Goal: Task Accomplishment & Management: Manage account settings

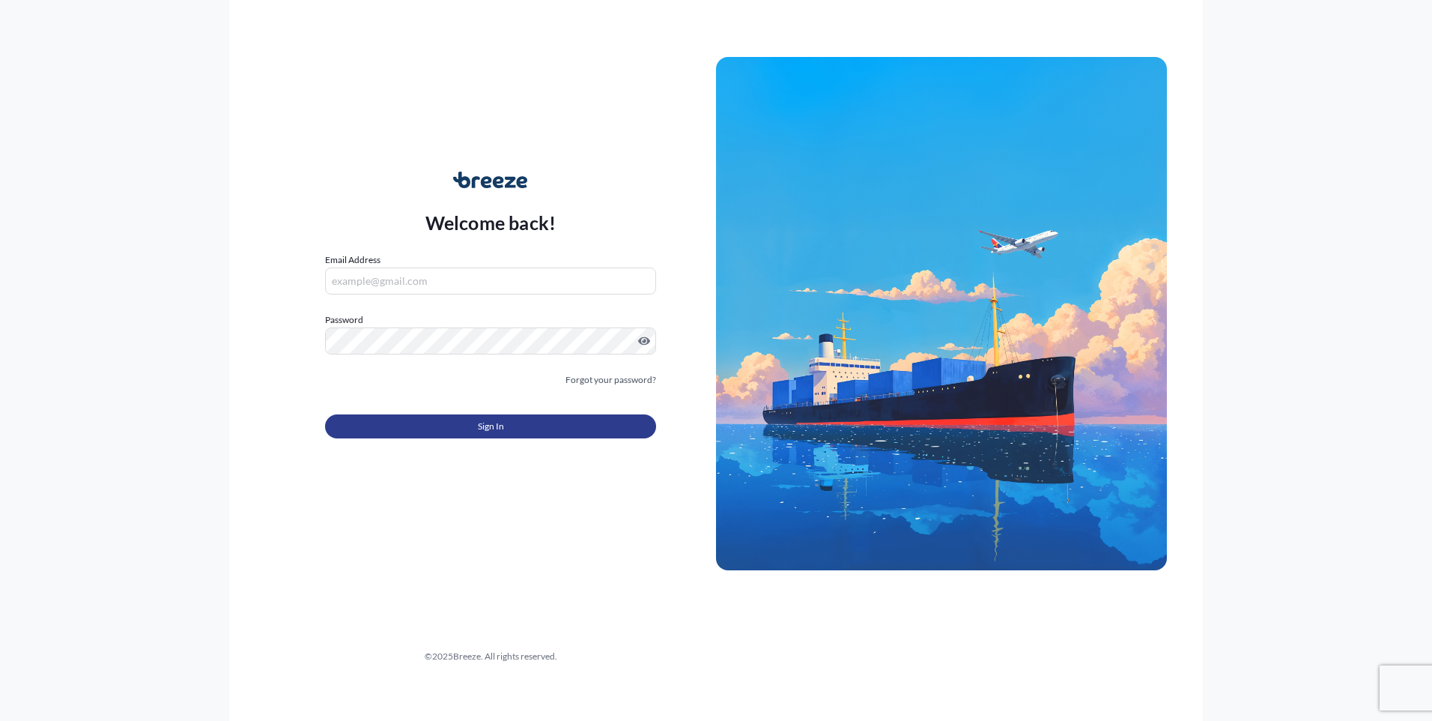
type input "[EMAIL_ADDRESS][DOMAIN_NAME]"
click at [461, 431] on button "Sign In" at bounding box center [490, 426] width 331 height 24
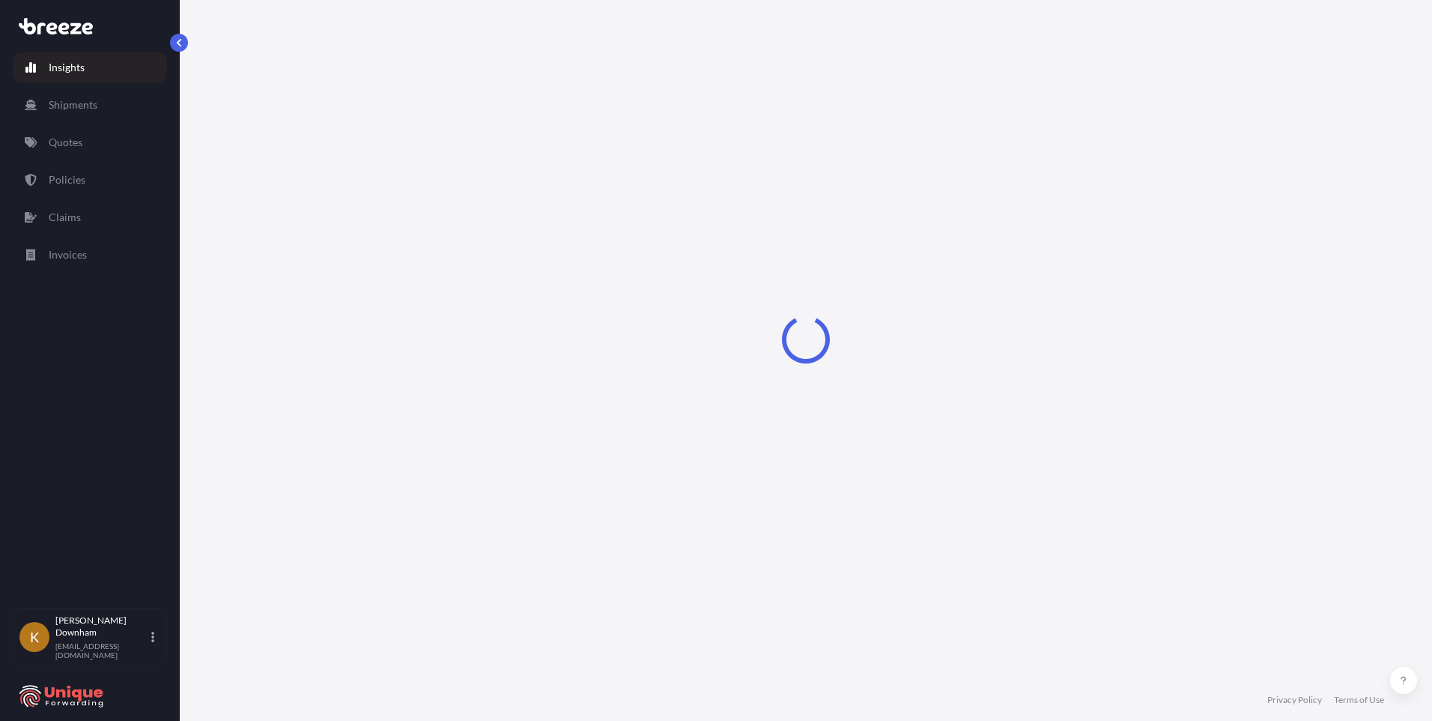
select select "2025"
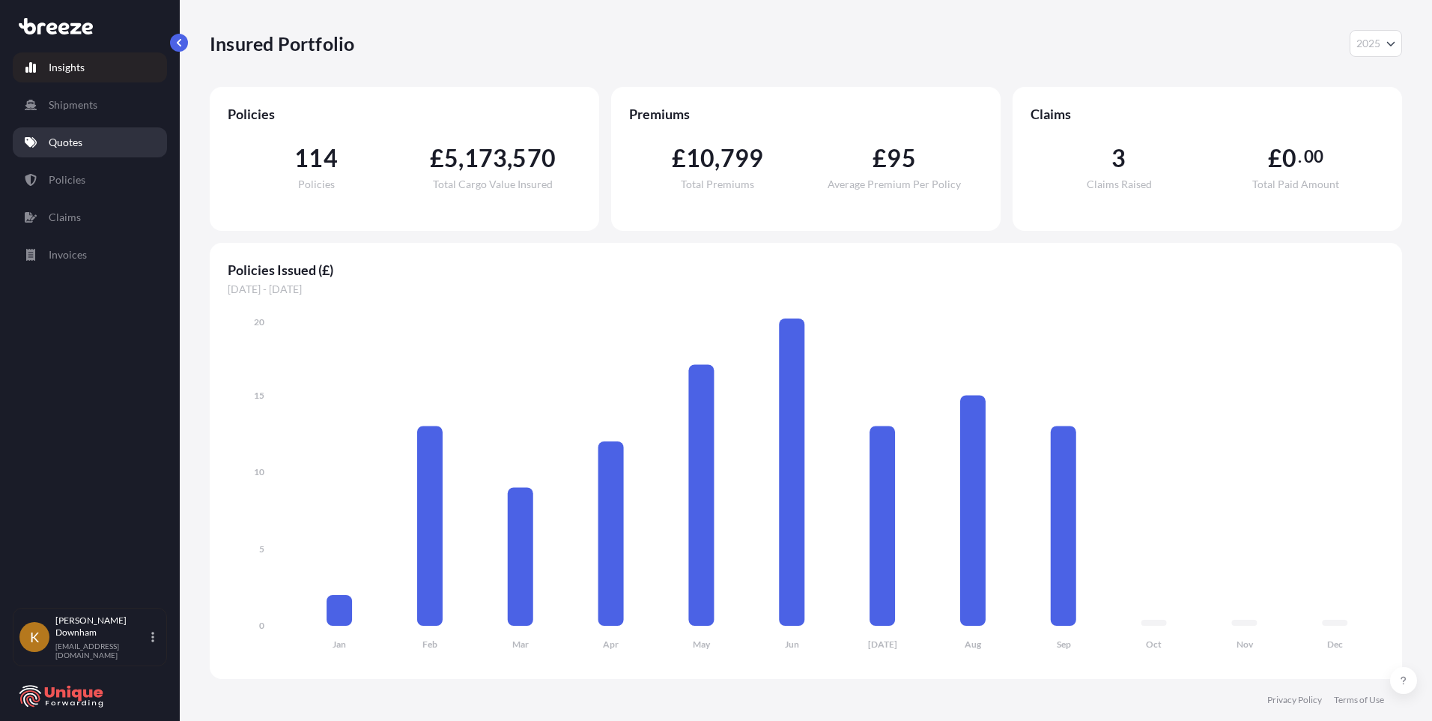
click at [85, 134] on link "Quotes" at bounding box center [90, 142] width 154 height 30
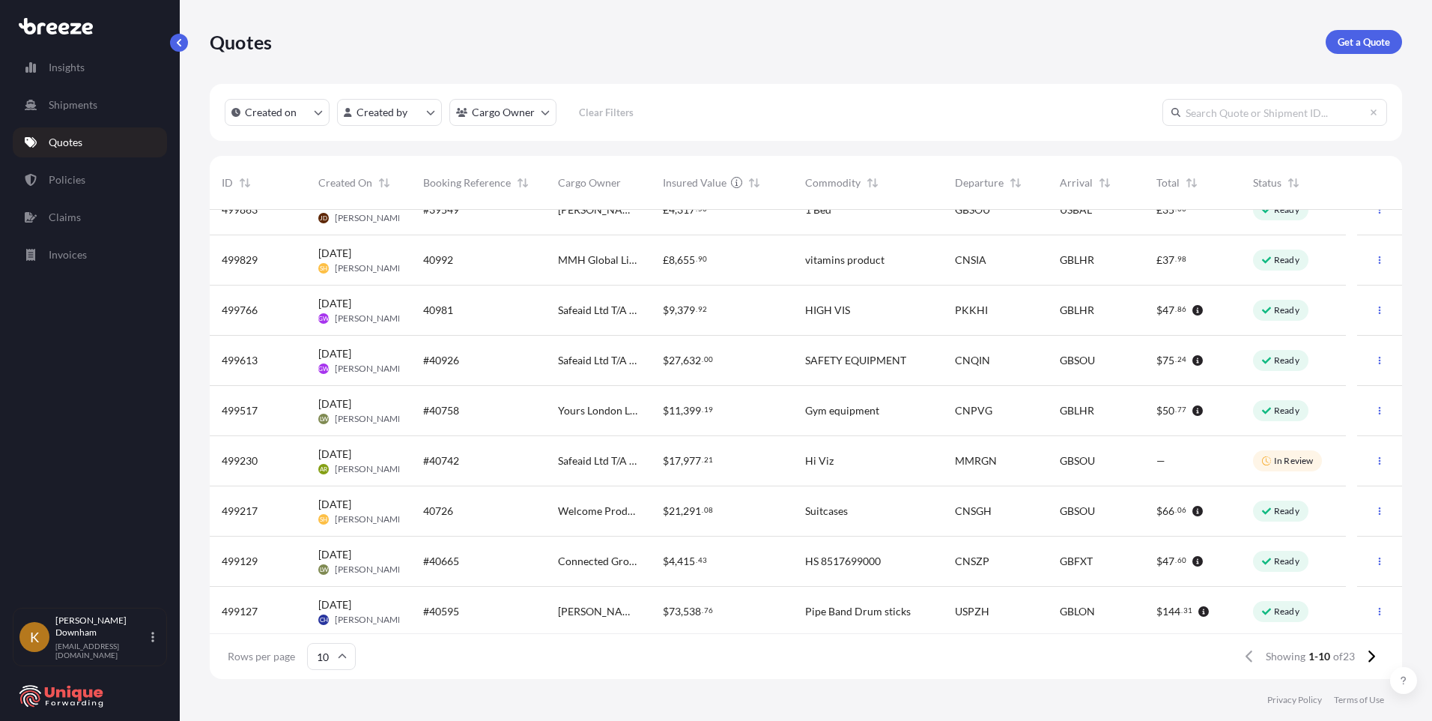
scroll to position [79, 0]
click at [1370, 658] on icon at bounding box center [1371, 655] width 8 height 13
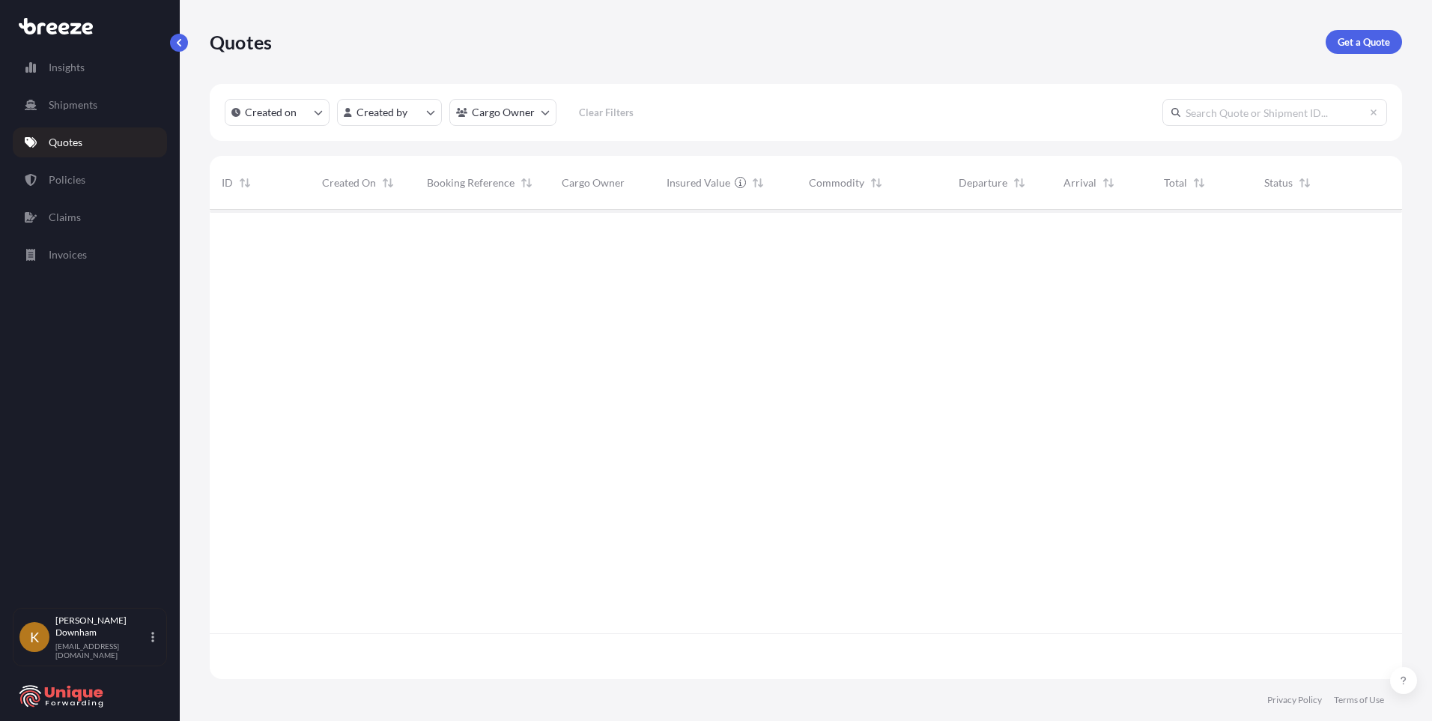
scroll to position [0, 0]
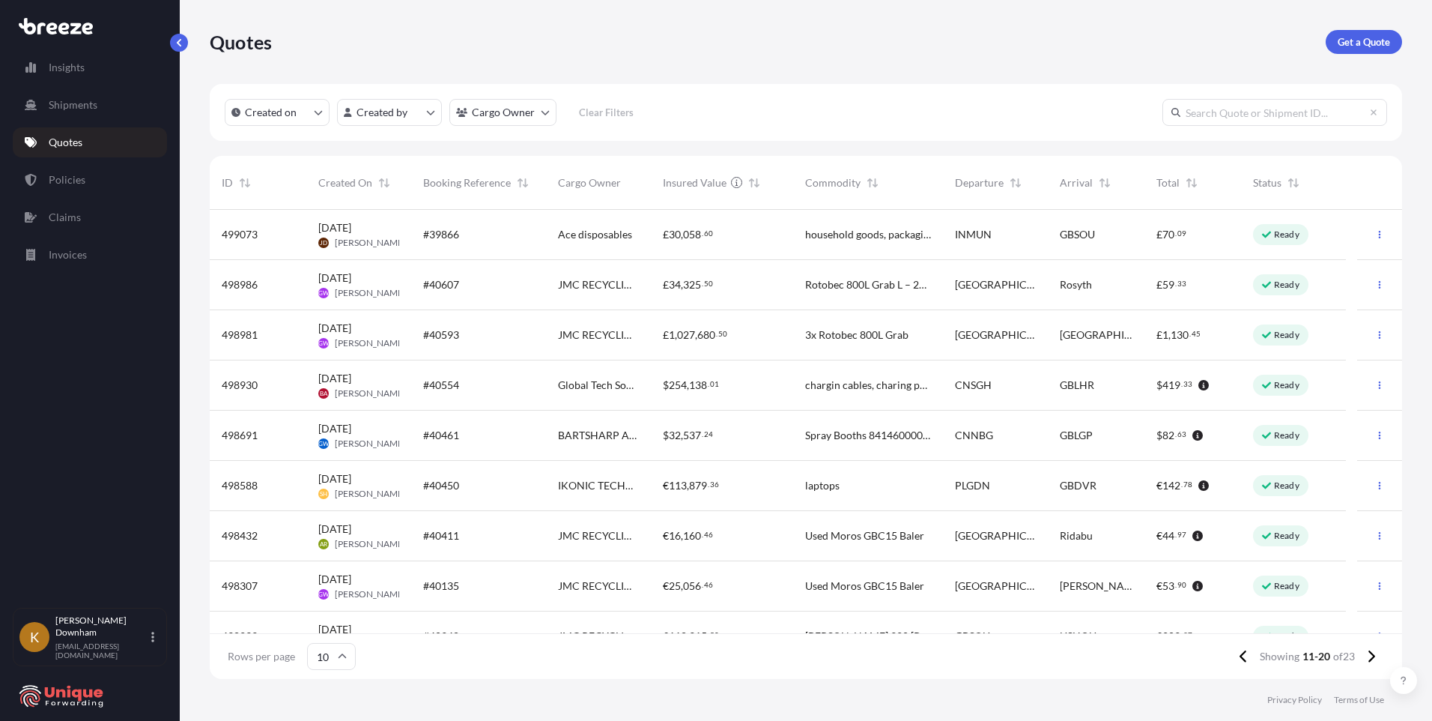
click at [533, 241] on div "#39866" at bounding box center [478, 234] width 111 height 15
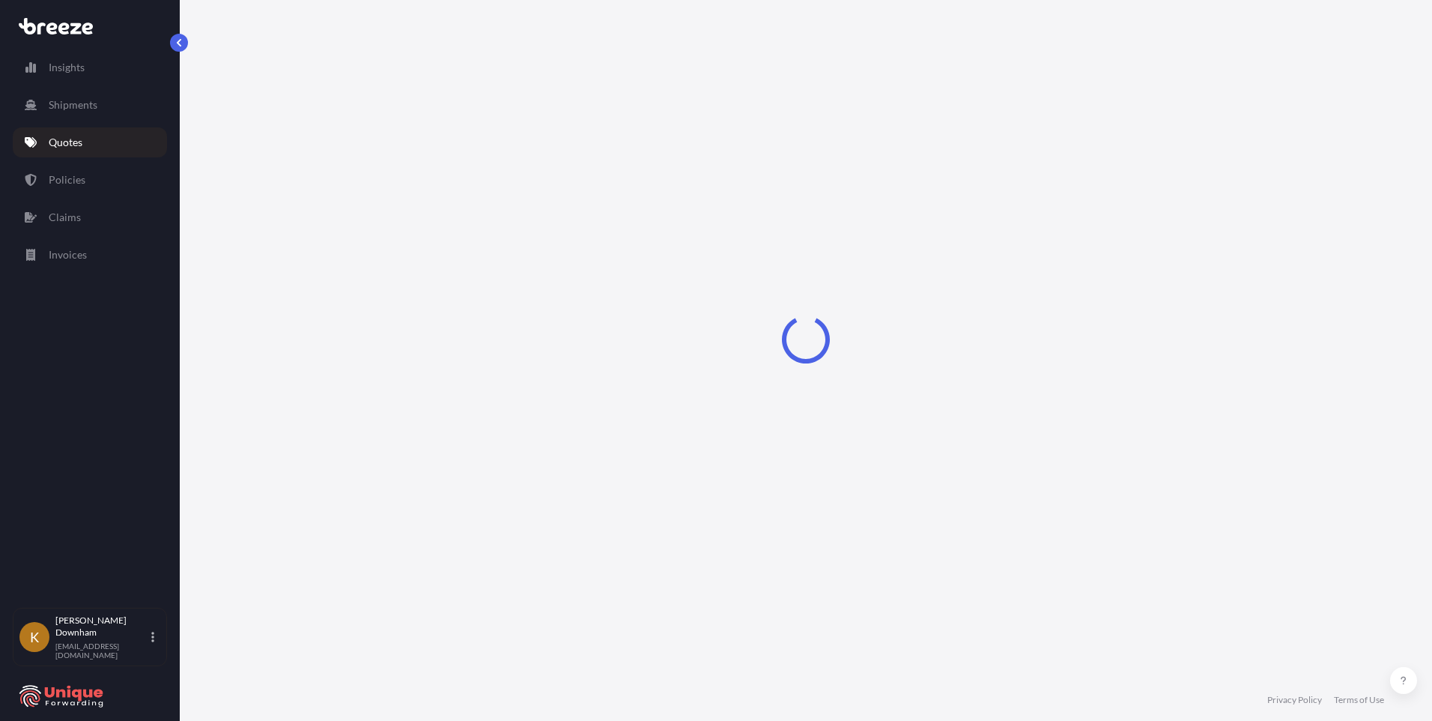
select select "Sea"
select select "Road"
select select "2"
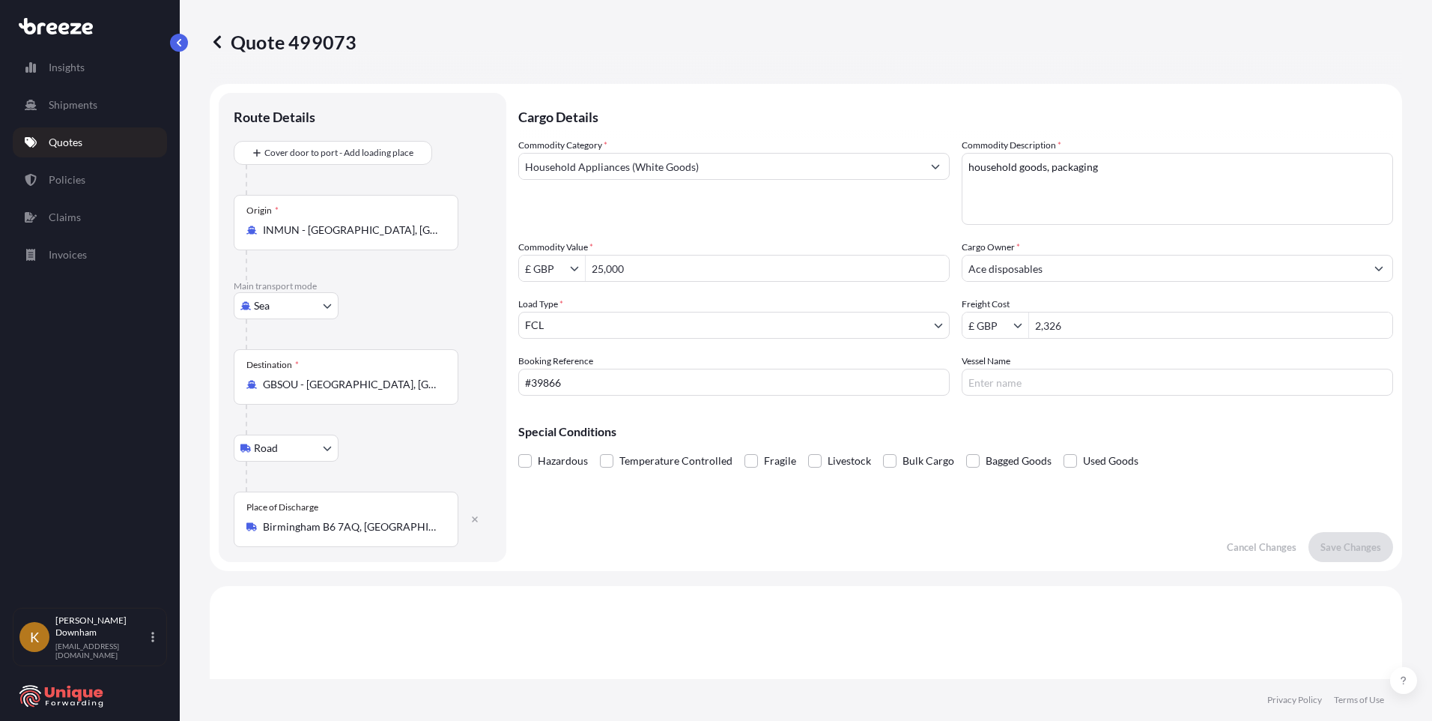
click at [1012, 383] on input "Vessel Name" at bounding box center [1177, 381] width 431 height 27
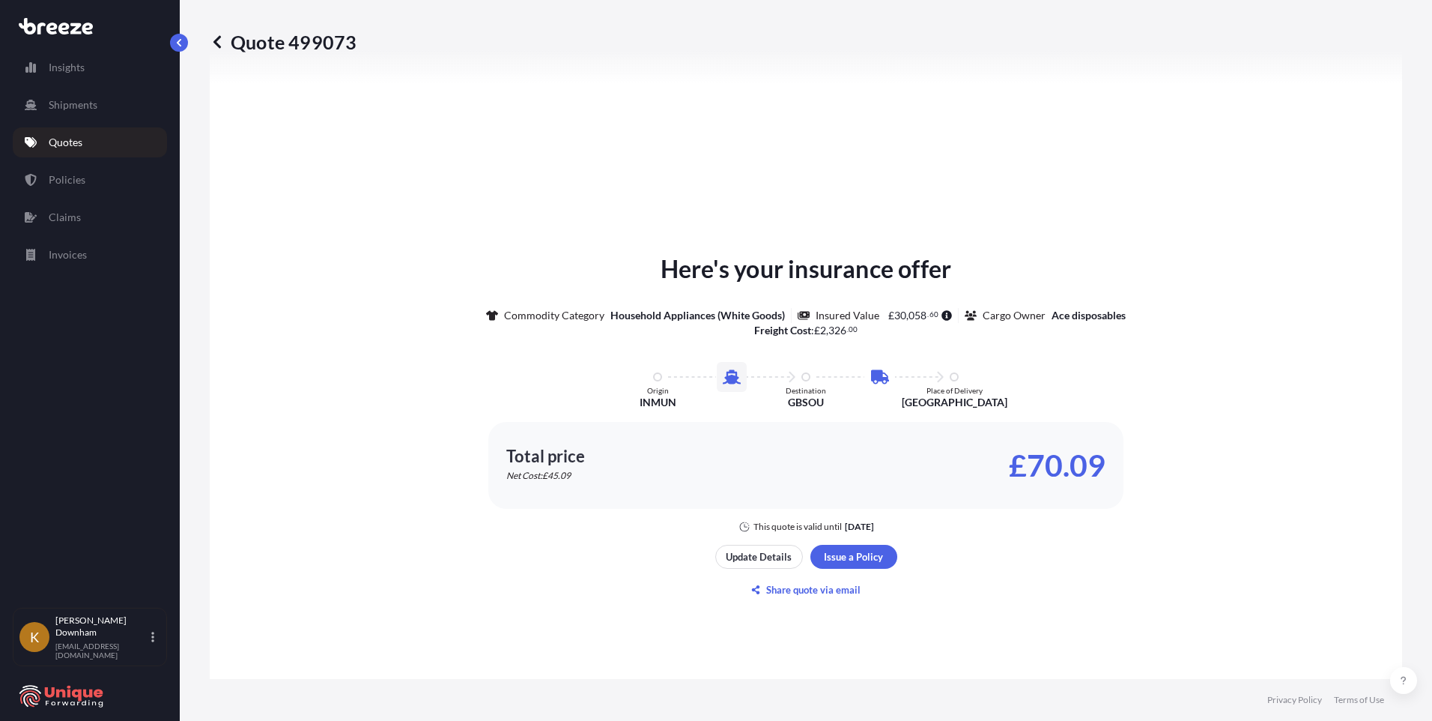
scroll to position [749, 0]
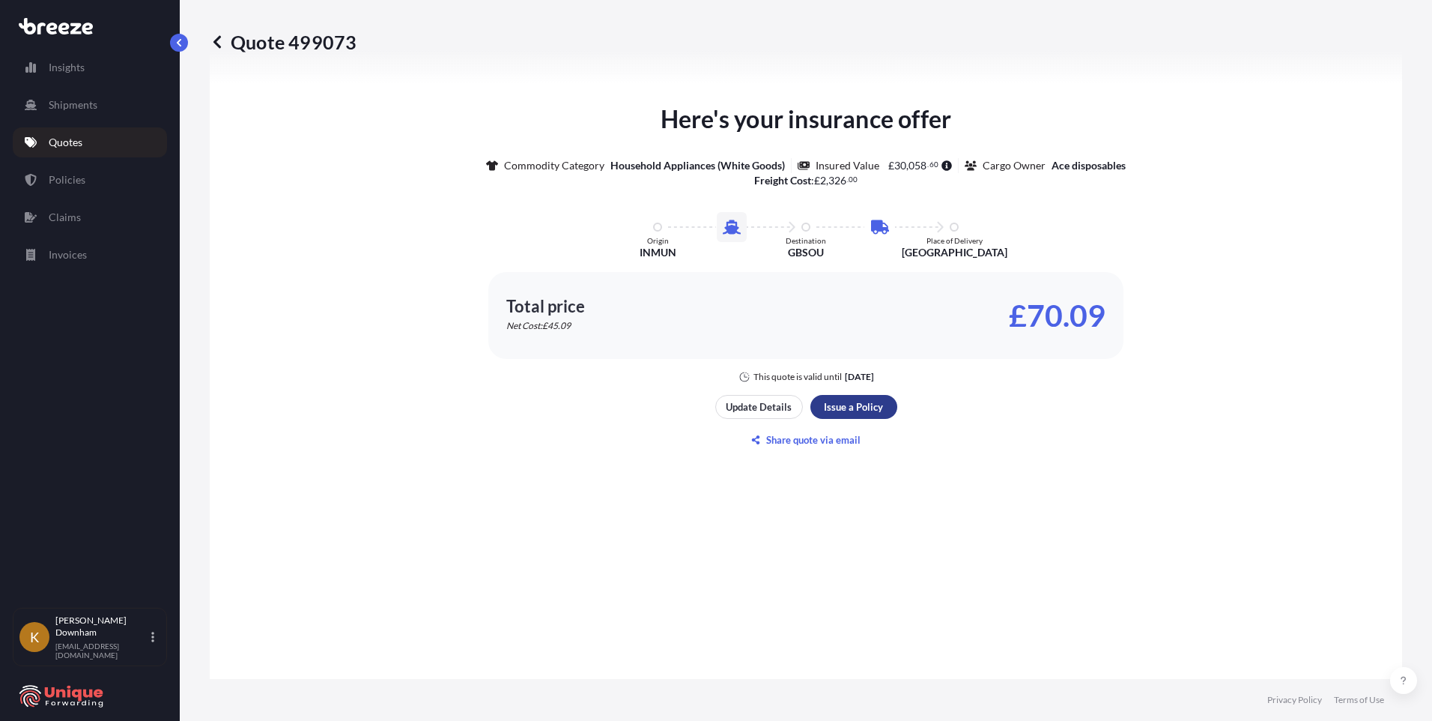
type input "Seaspan [GEOGRAPHIC_DATA]"
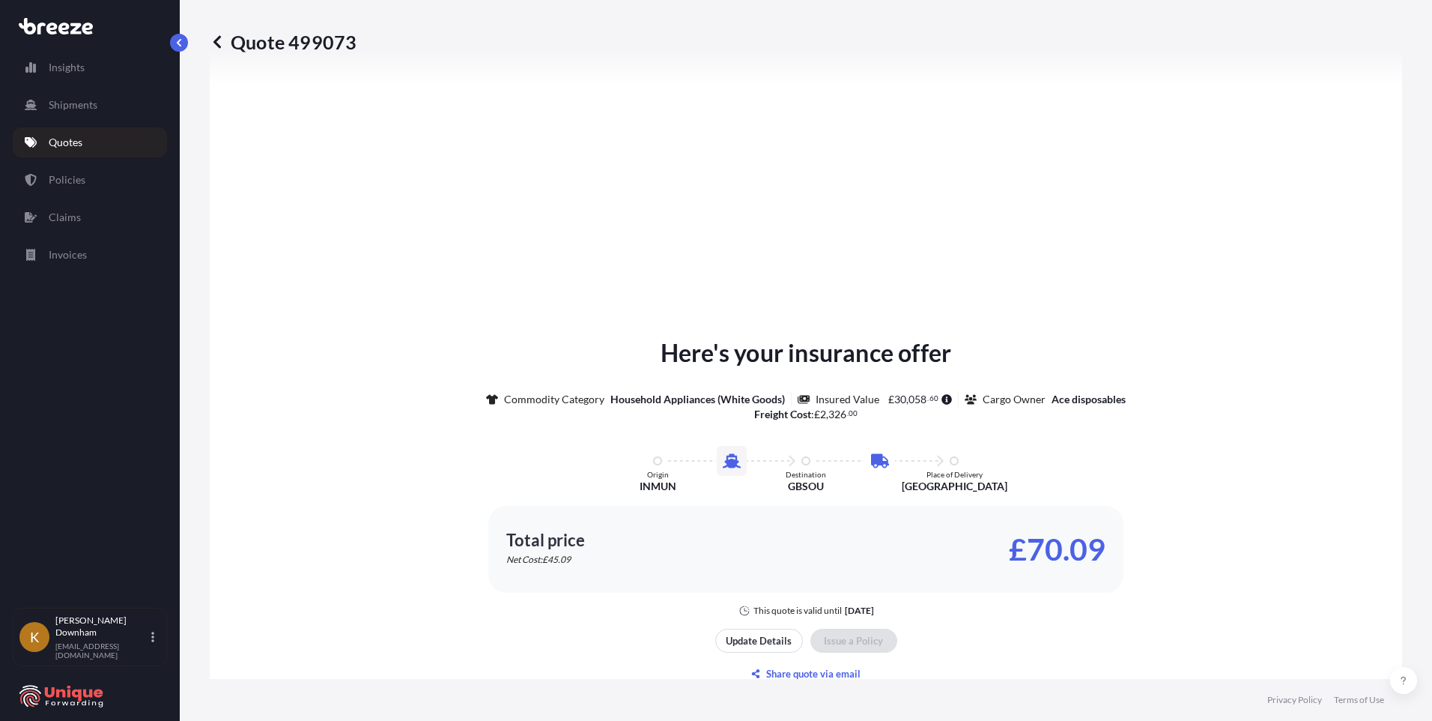
scroll to position [1786, 0]
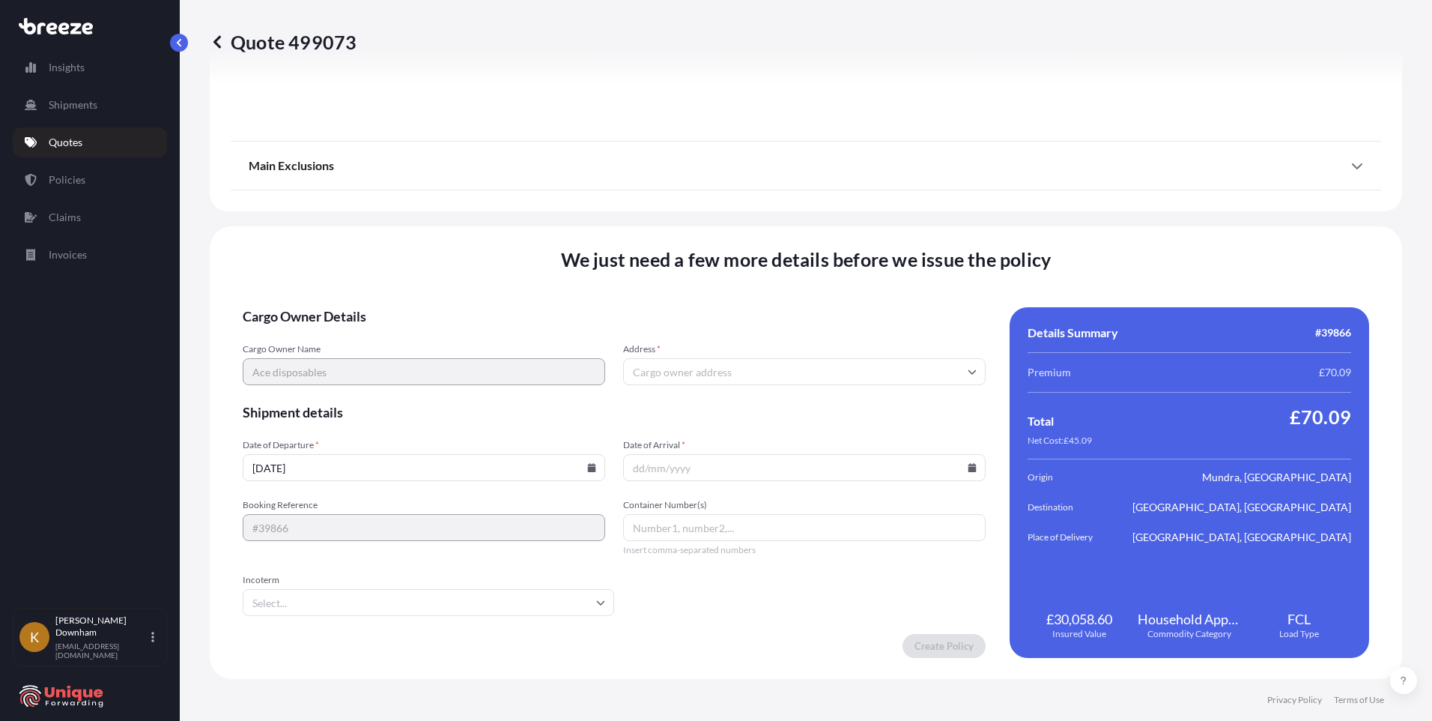
click at [723, 374] on input "Address *" at bounding box center [804, 371] width 362 height 27
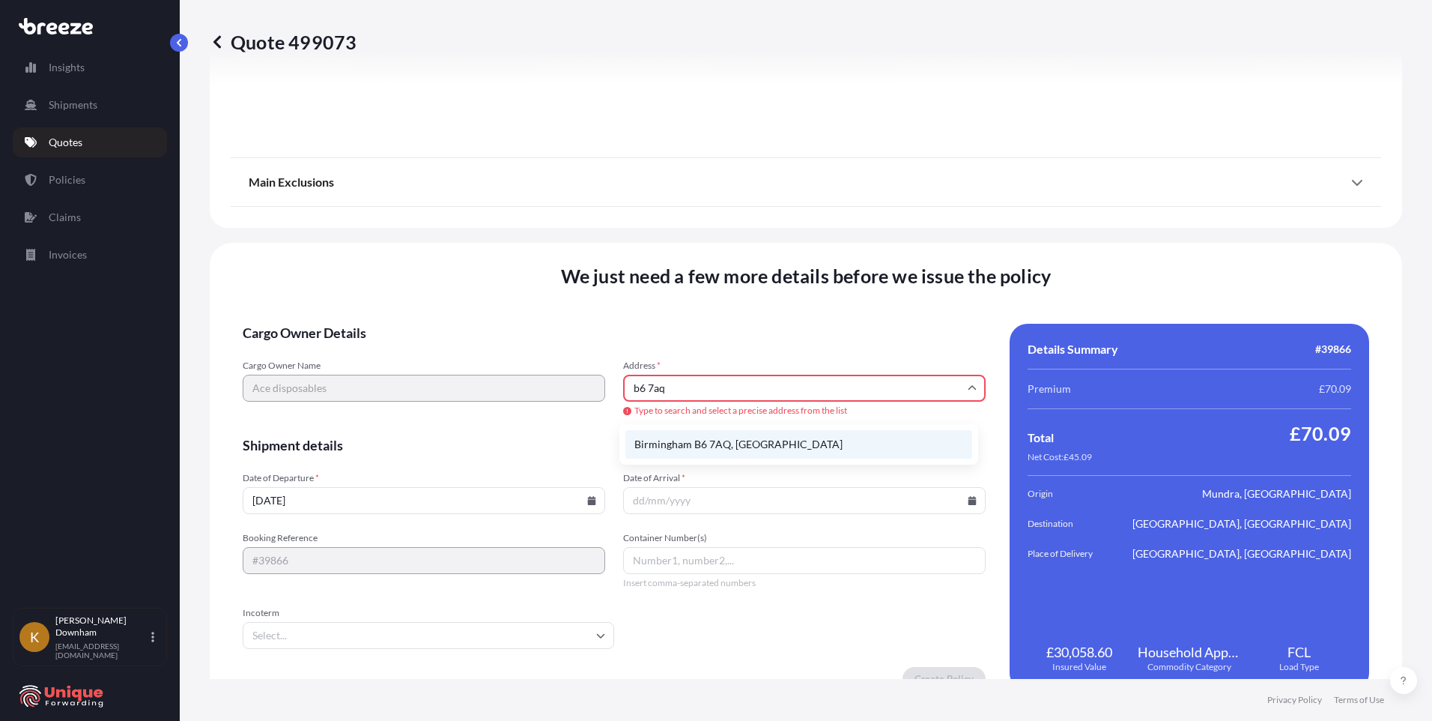
click at [712, 448] on li "Birmingham B6 7AQ, [GEOGRAPHIC_DATA]" at bounding box center [798, 444] width 347 height 28
type input "Birmingham B6 7AQ, [GEOGRAPHIC_DATA]"
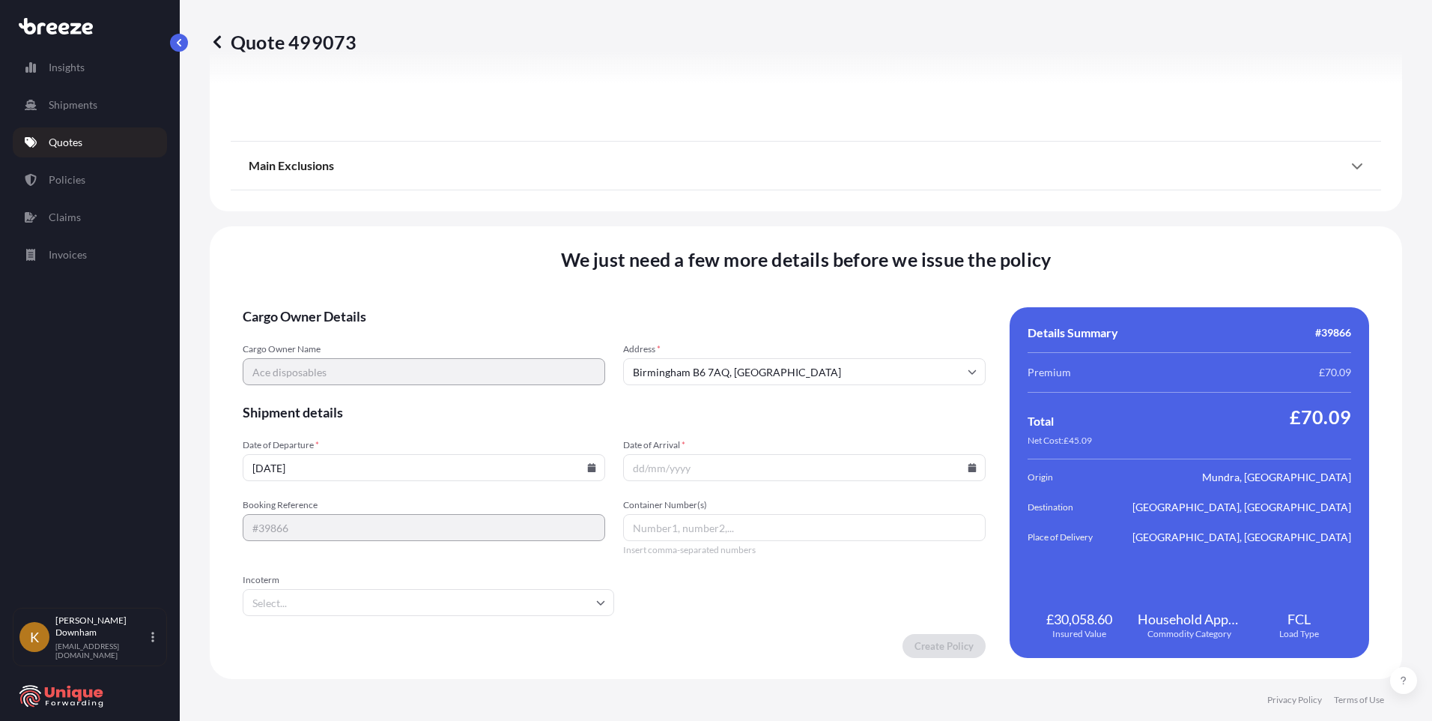
click at [589, 470] on icon at bounding box center [592, 467] width 8 height 9
click at [324, 231] on icon at bounding box center [321, 235] width 6 height 9
click at [389, 361] on button "24" at bounding box center [377, 357] width 24 height 24
type input "[DATE]"
click at [968, 467] on icon at bounding box center [972, 467] width 8 height 9
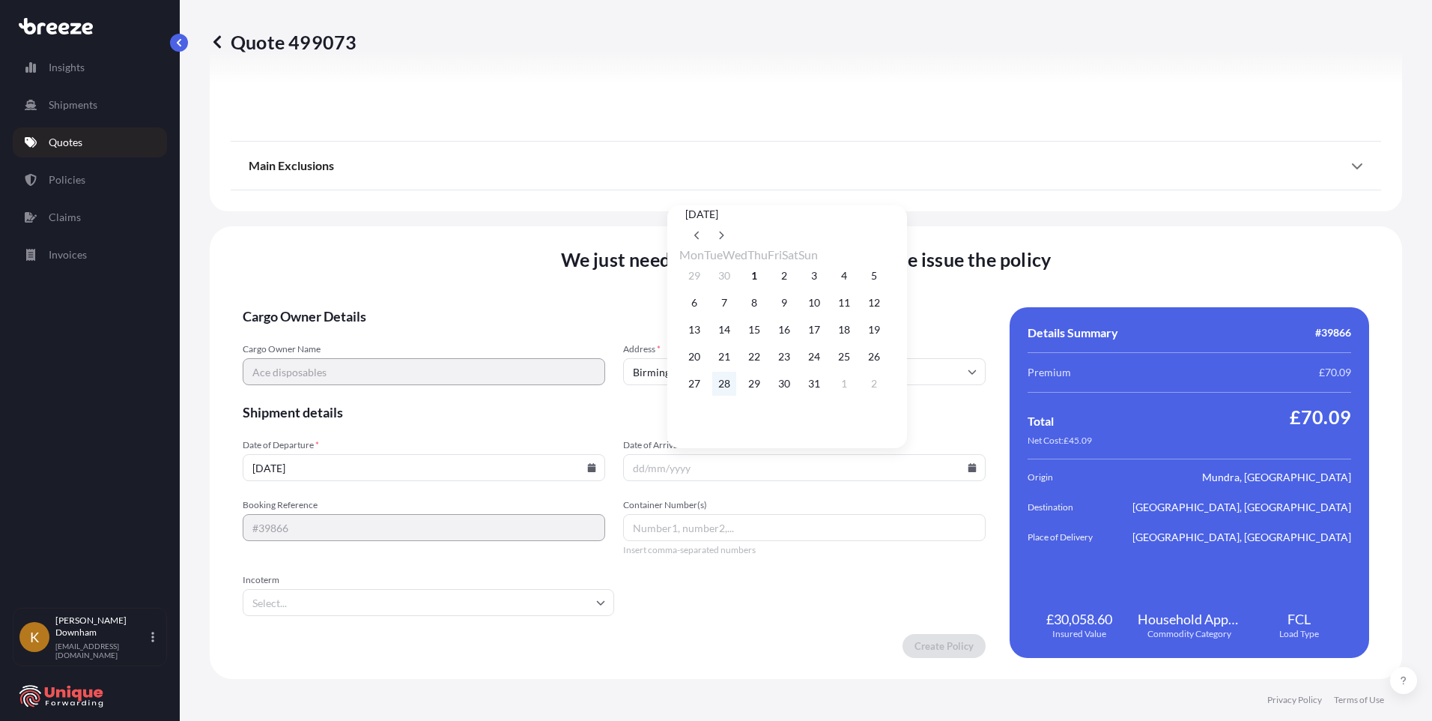
click at [729, 392] on button "28" at bounding box center [724, 383] width 24 height 24
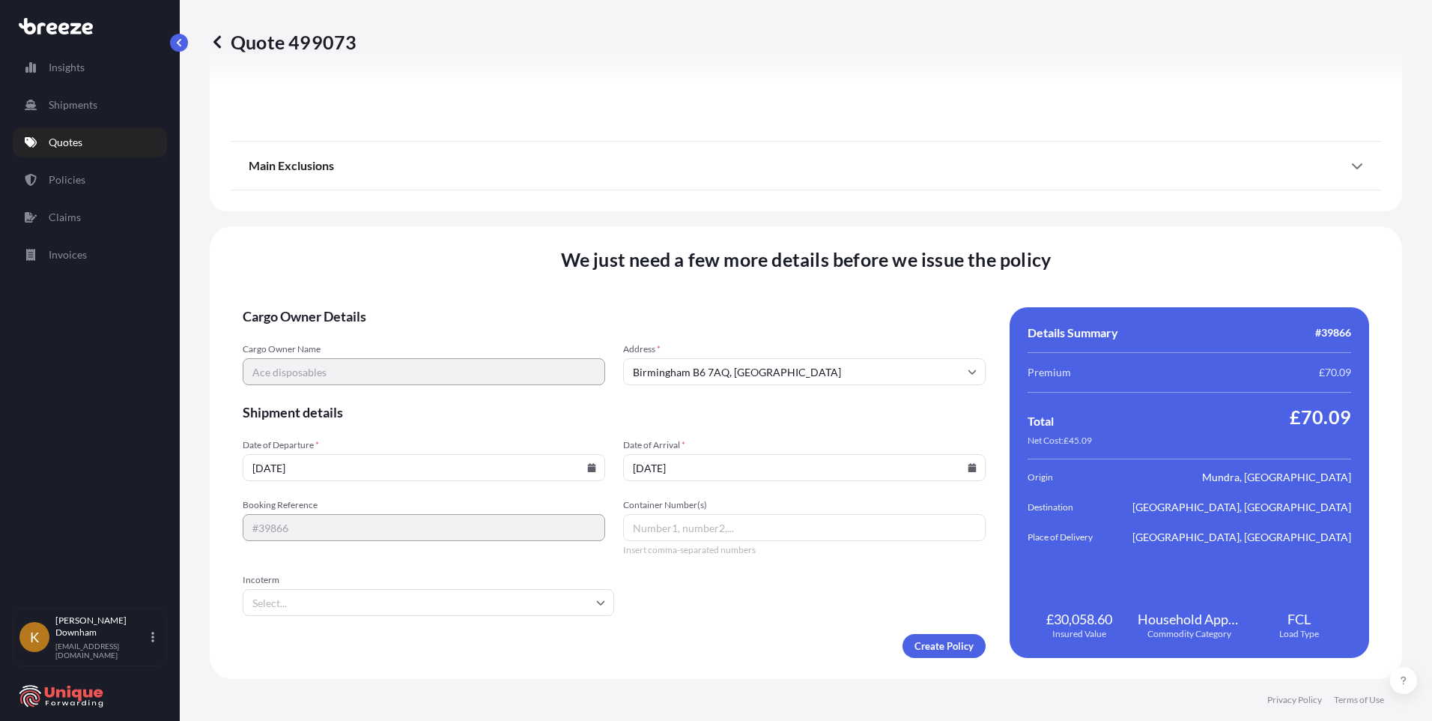
type input "[DATE]"
click at [652, 532] on input "Container Number(s)" at bounding box center [804, 527] width 362 height 27
paste input "CMAU6125720"
type input "CMAU6125720"
click at [515, 604] on input "Incoterm" at bounding box center [428, 602] width 371 height 27
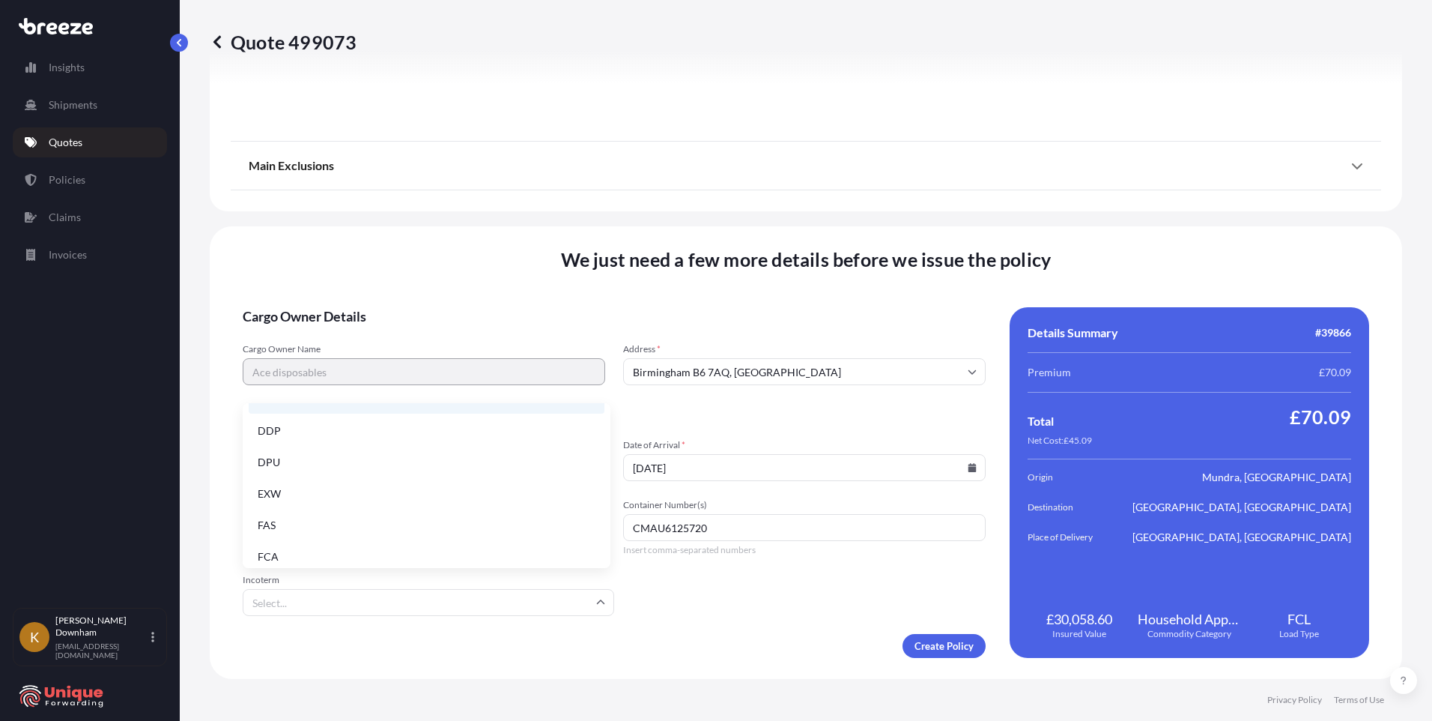
scroll to position [190, 0]
click at [368, 550] on li "FOB" at bounding box center [427, 547] width 356 height 28
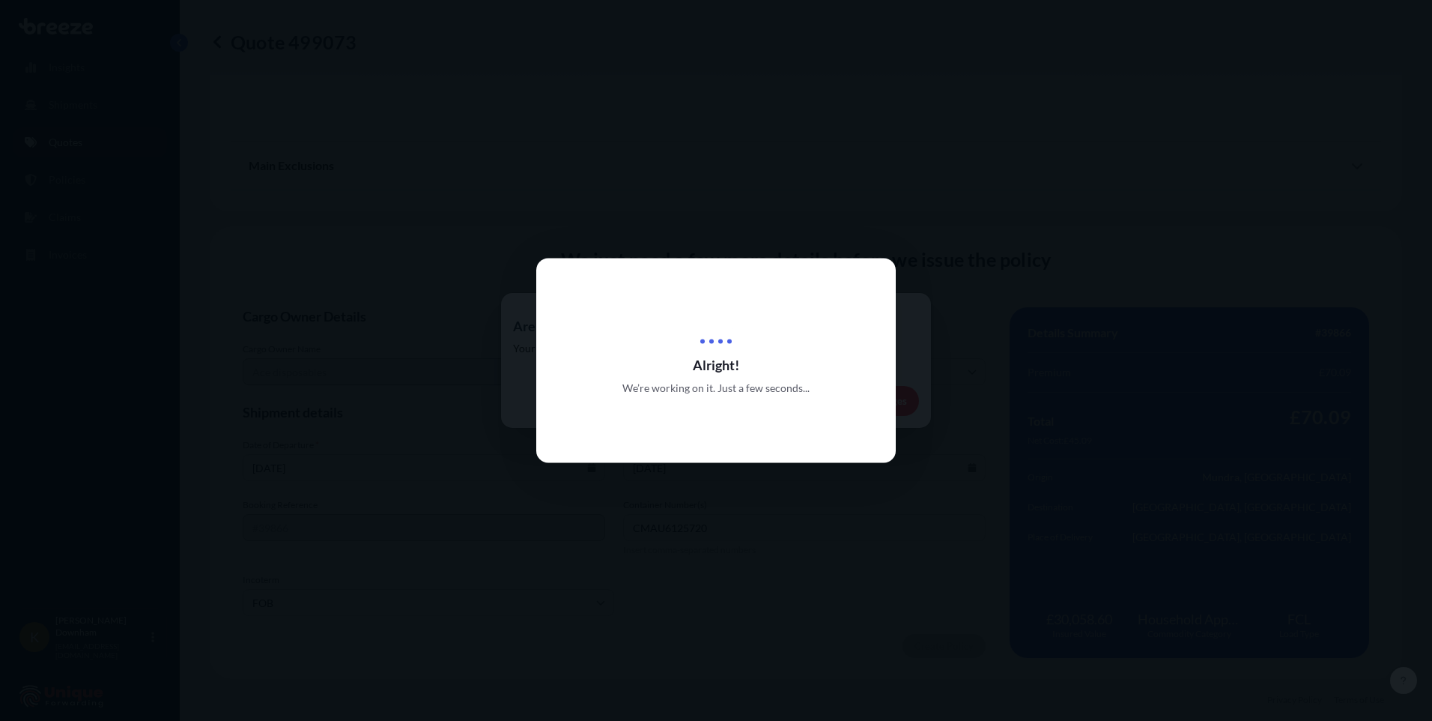
click at [337, 542] on div at bounding box center [716, 360] width 1432 height 721
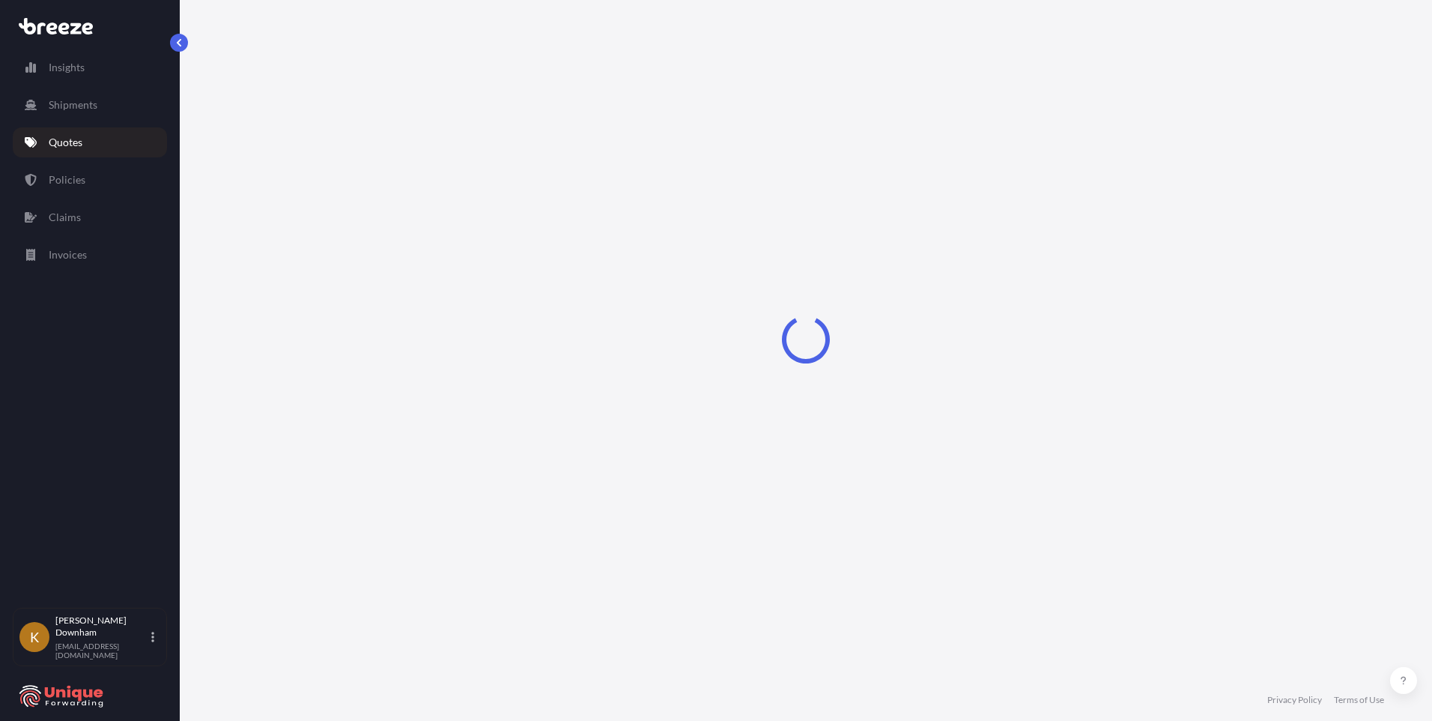
select select "Sea"
select select "Road"
select select "2"
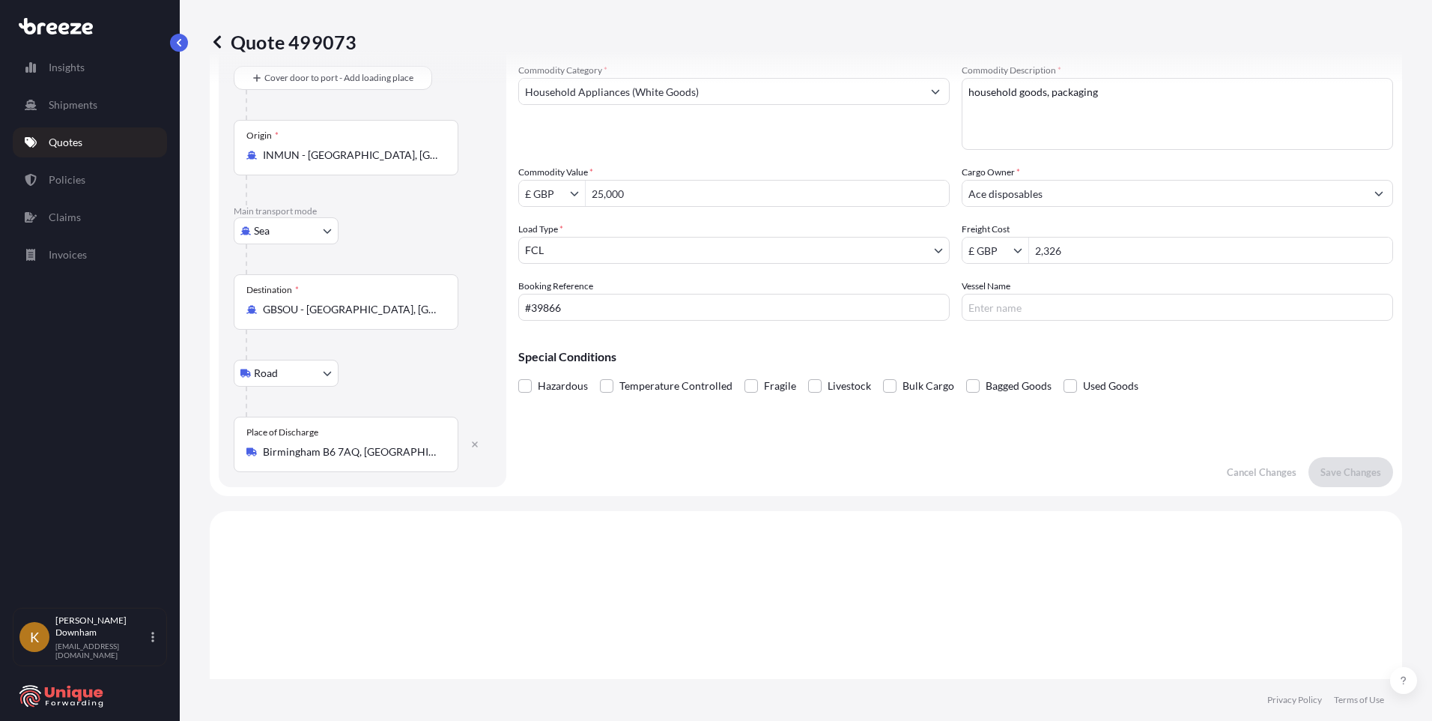
scroll to position [225, 0]
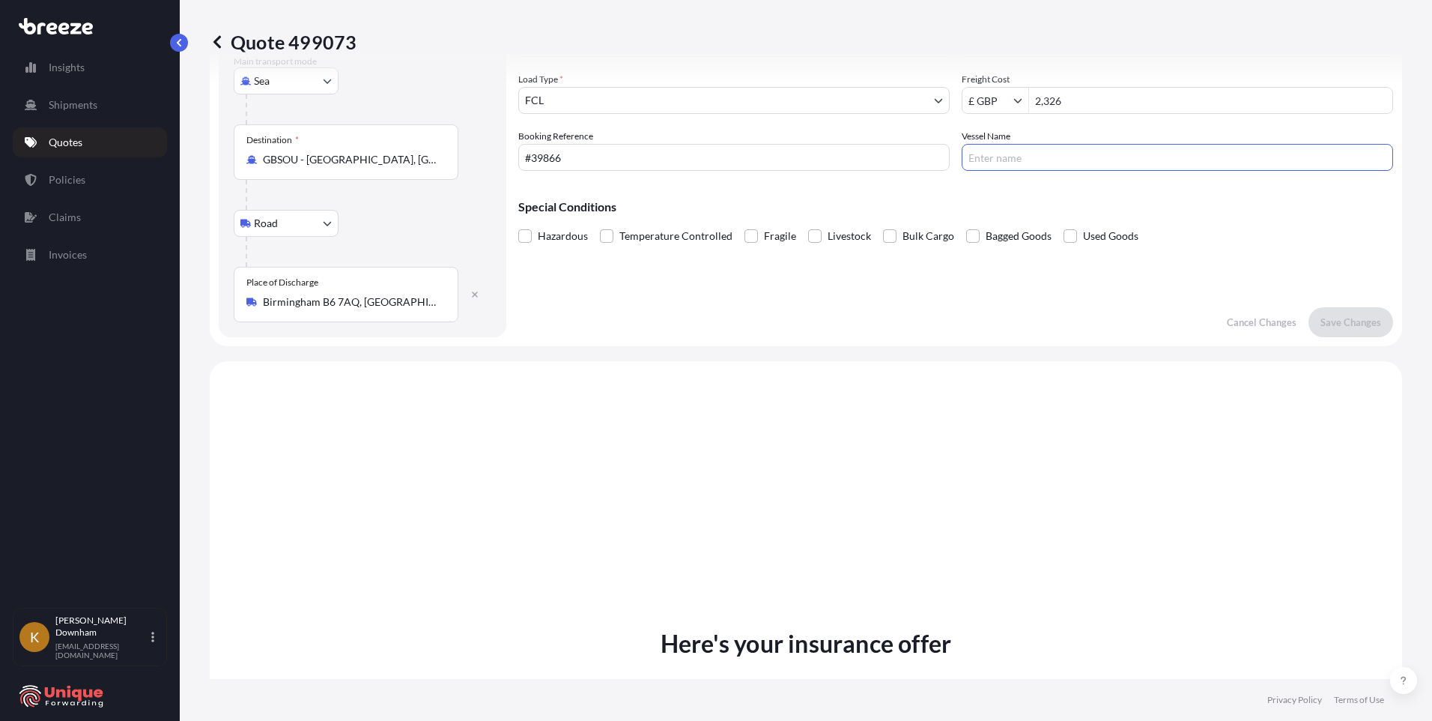
click at [1019, 166] on input "Vessel Name" at bounding box center [1177, 157] width 431 height 27
type input "Seaspan [GEOGRAPHIC_DATA]"
click at [1348, 327] on p "Save Changes" at bounding box center [1350, 322] width 61 height 15
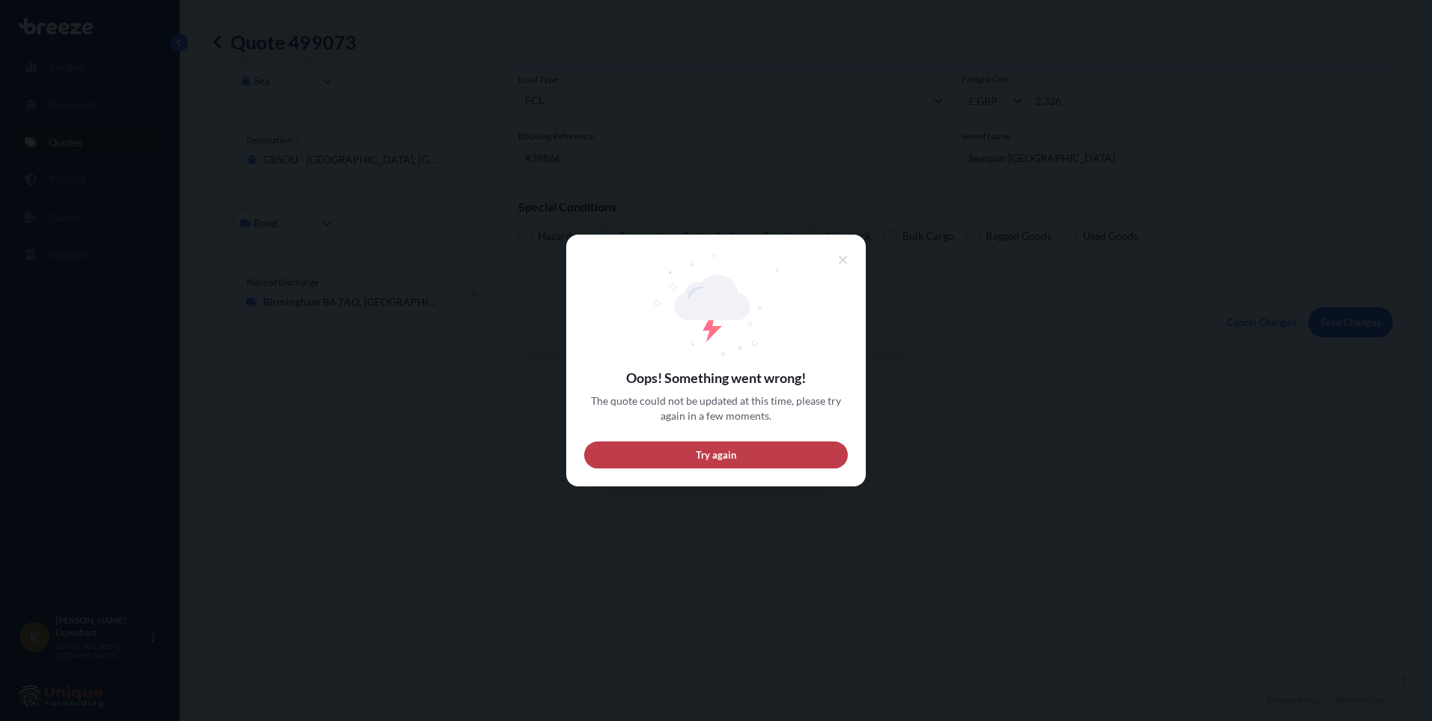
click at [717, 463] on button "Try again" at bounding box center [716, 454] width 264 height 27
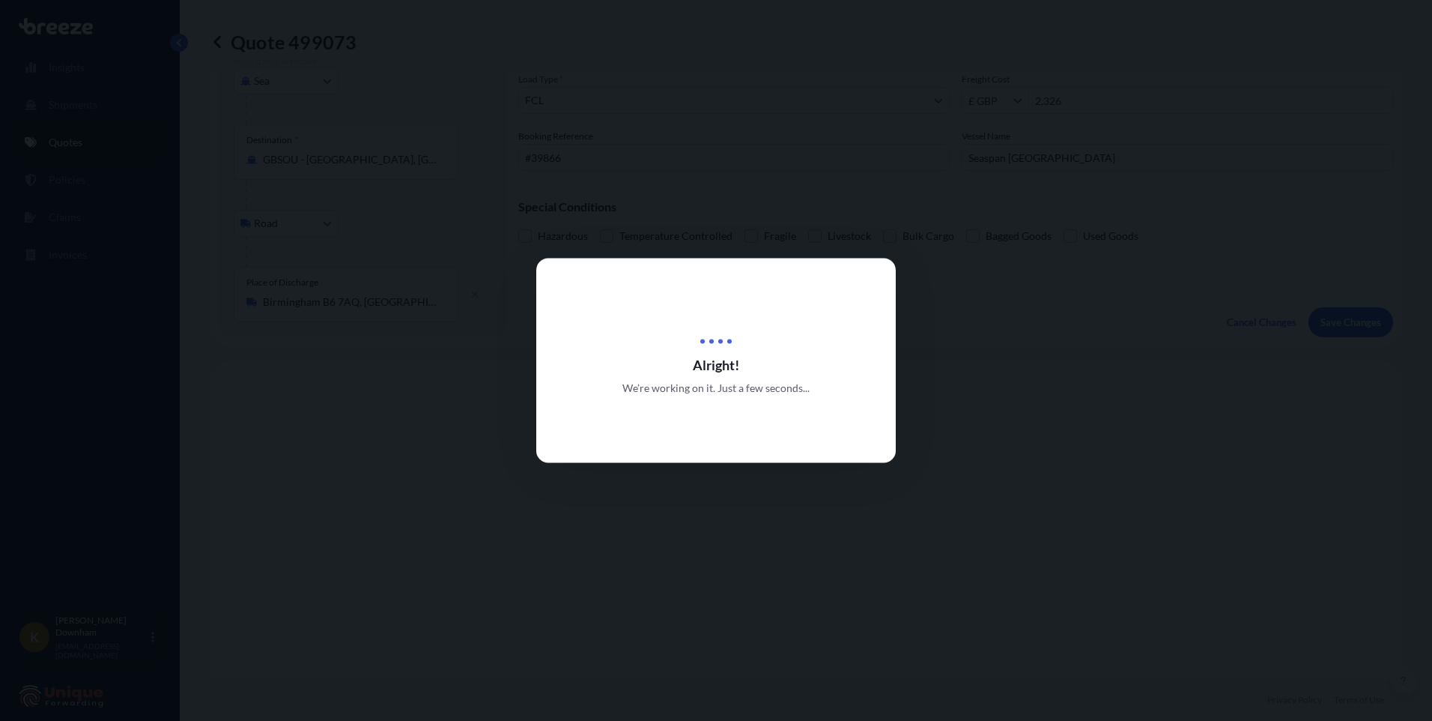
scroll to position [0, 0]
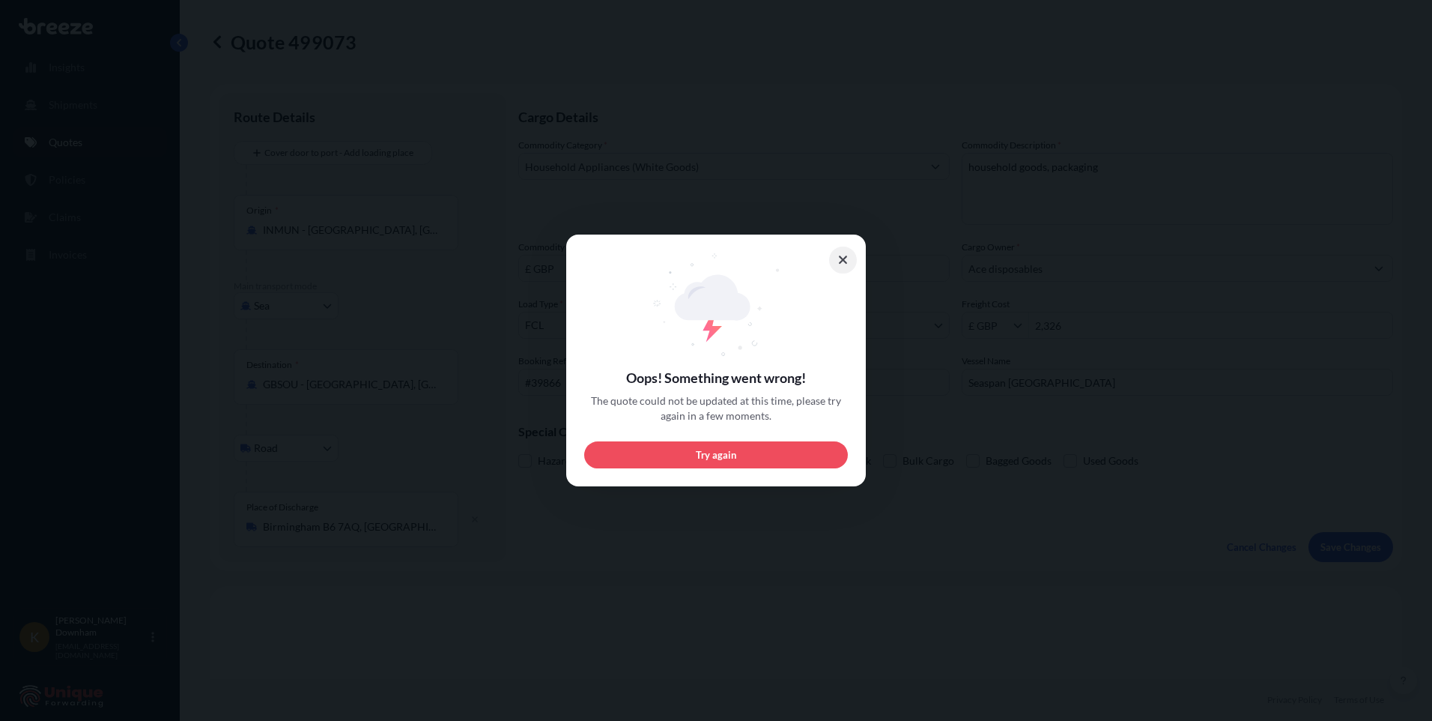
click at [841, 259] on icon at bounding box center [843, 259] width 8 height 8
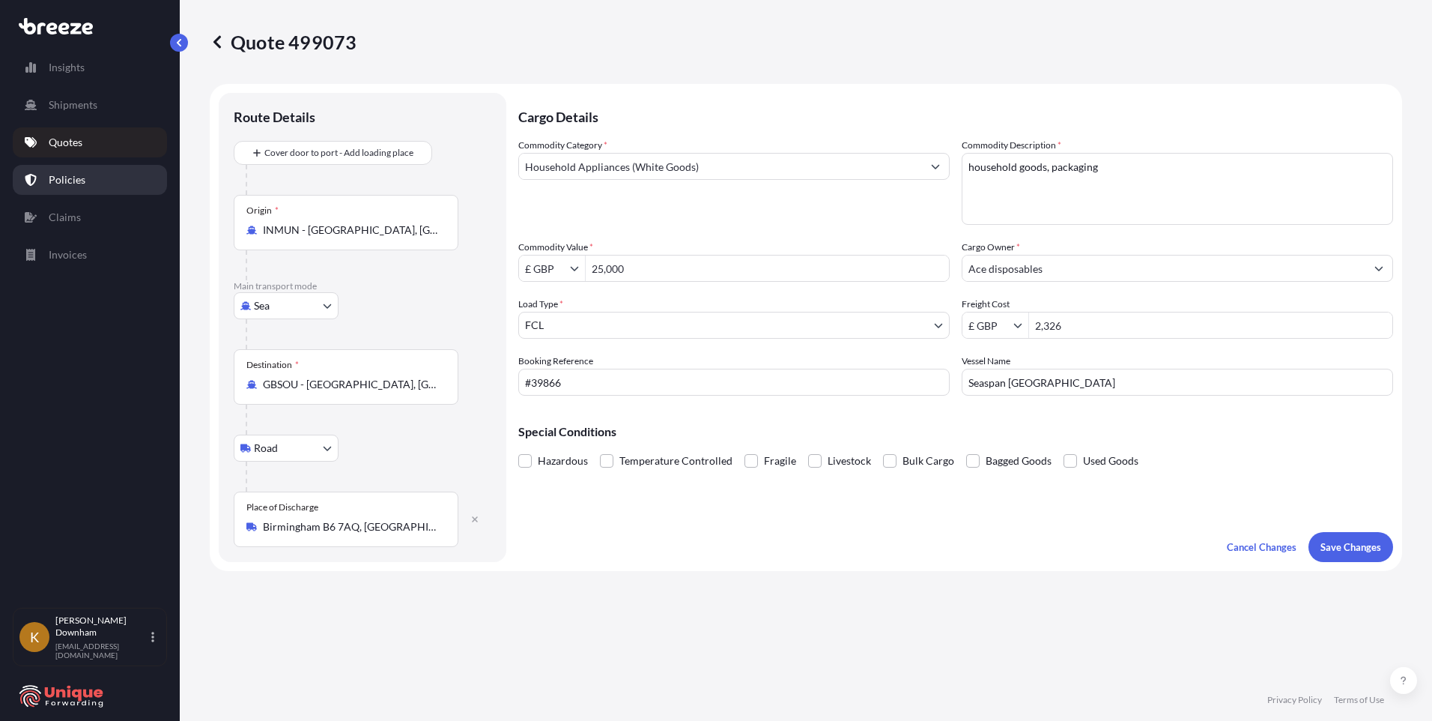
click at [84, 183] on link "Policies" at bounding box center [90, 180] width 154 height 30
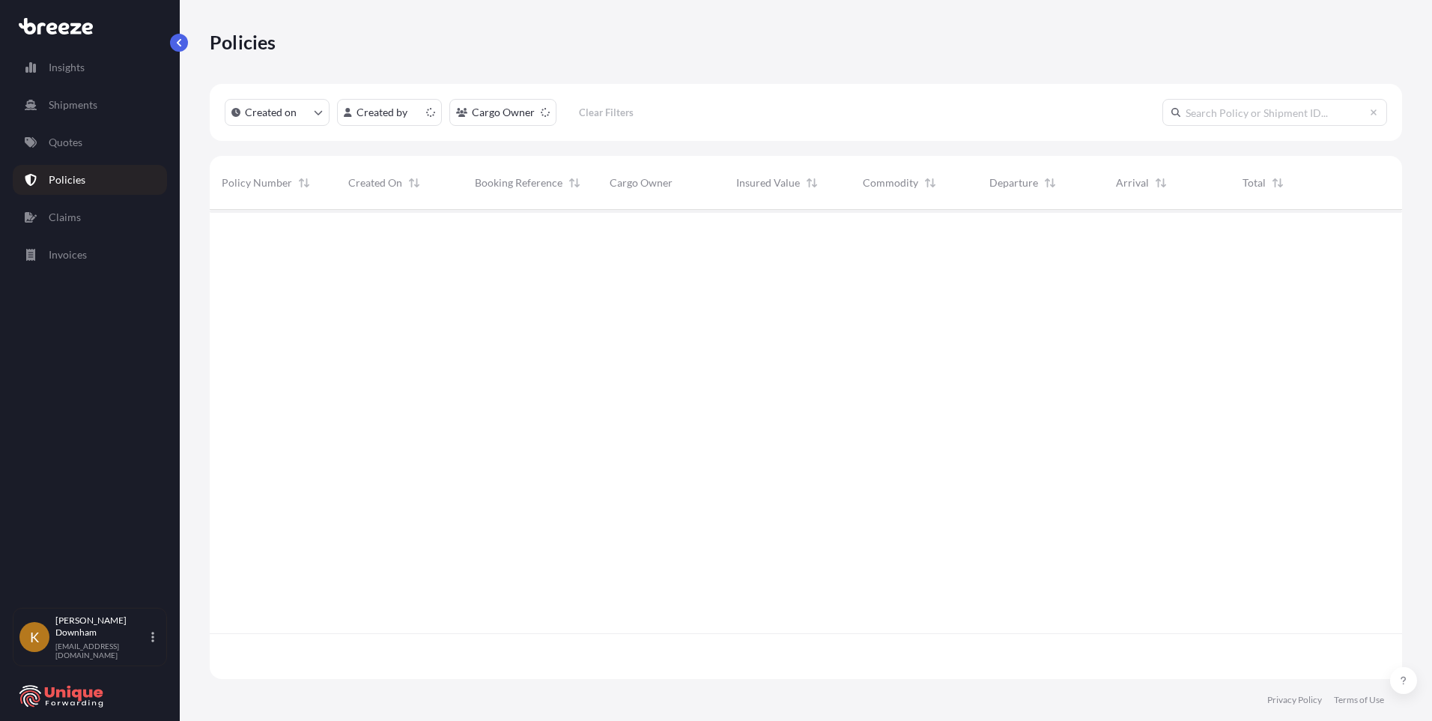
scroll to position [466, 1181]
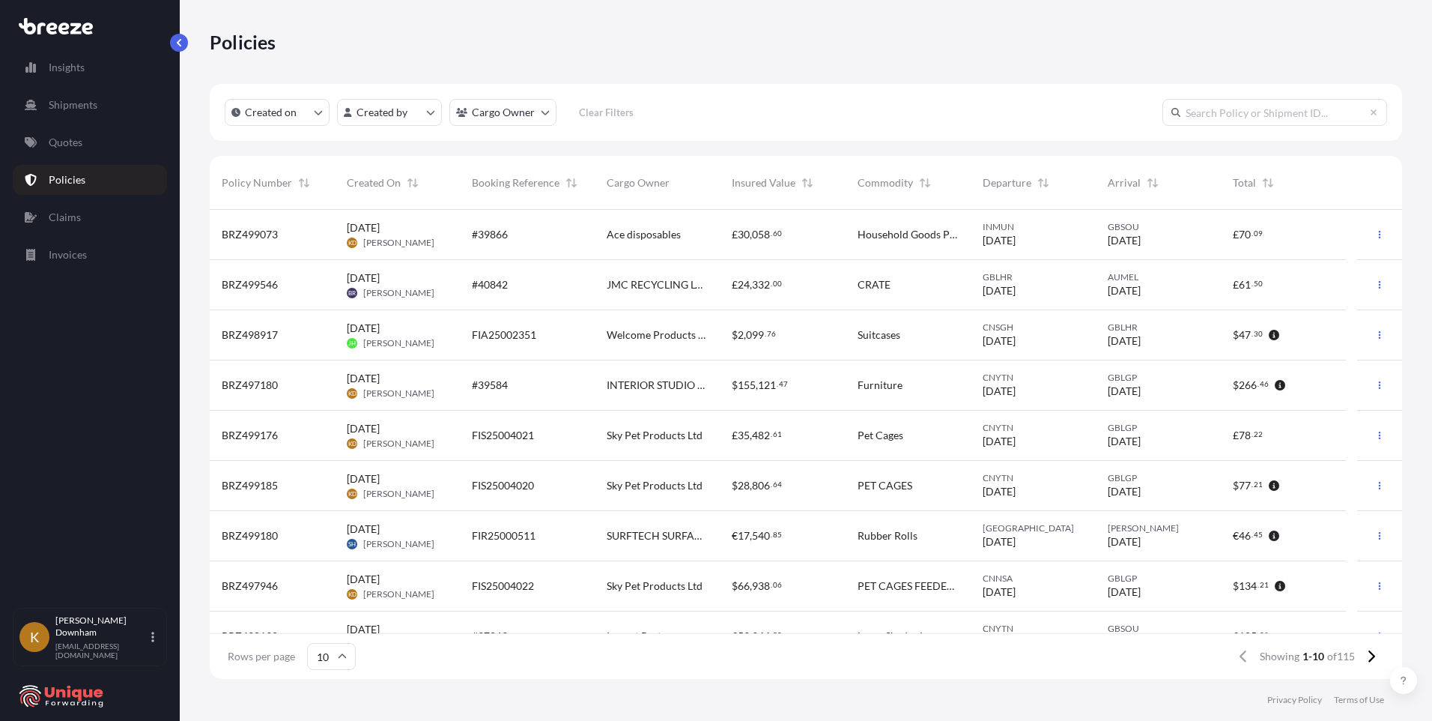
click at [646, 232] on span "Ace disposables" at bounding box center [644, 234] width 74 height 15
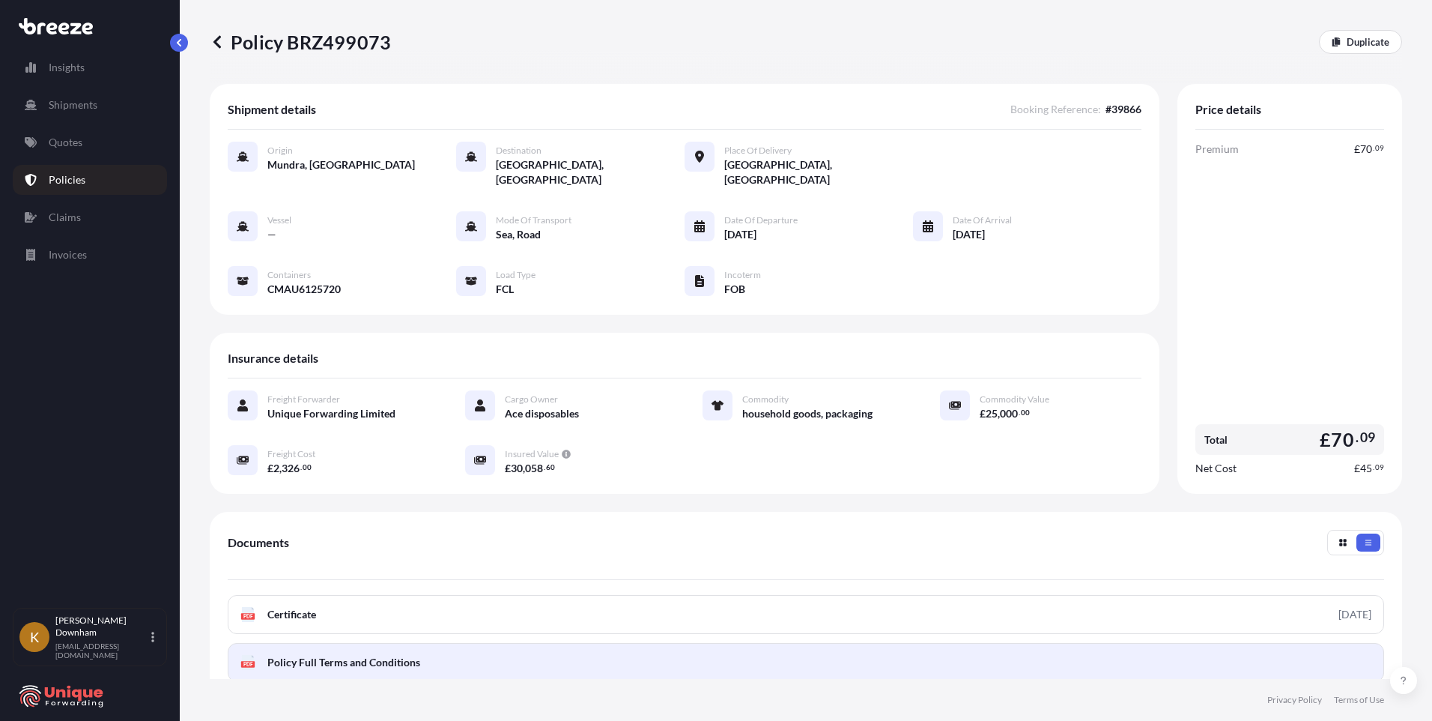
scroll to position [75, 0]
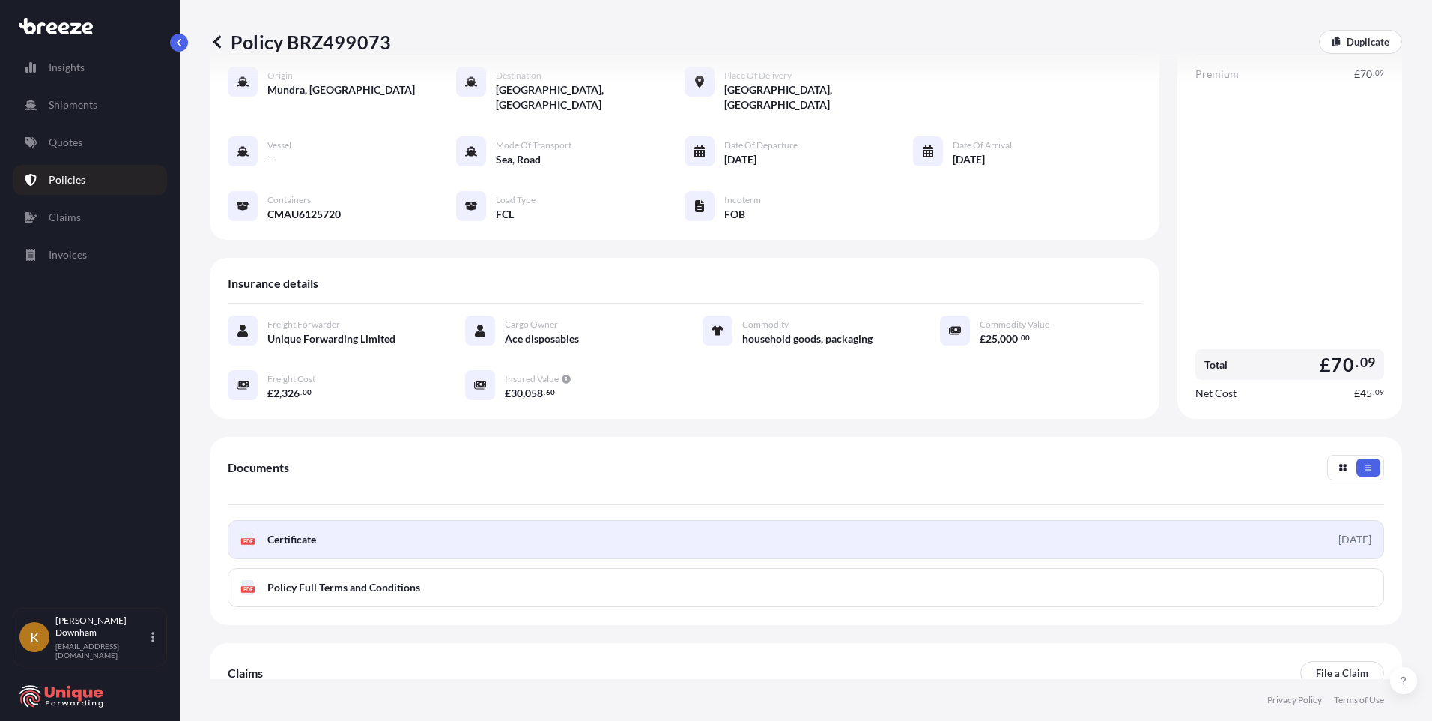
click at [690, 528] on link "PDF Certificate 2025-10-01" at bounding box center [806, 539] width 1156 height 39
